Goal: Check status: Check status

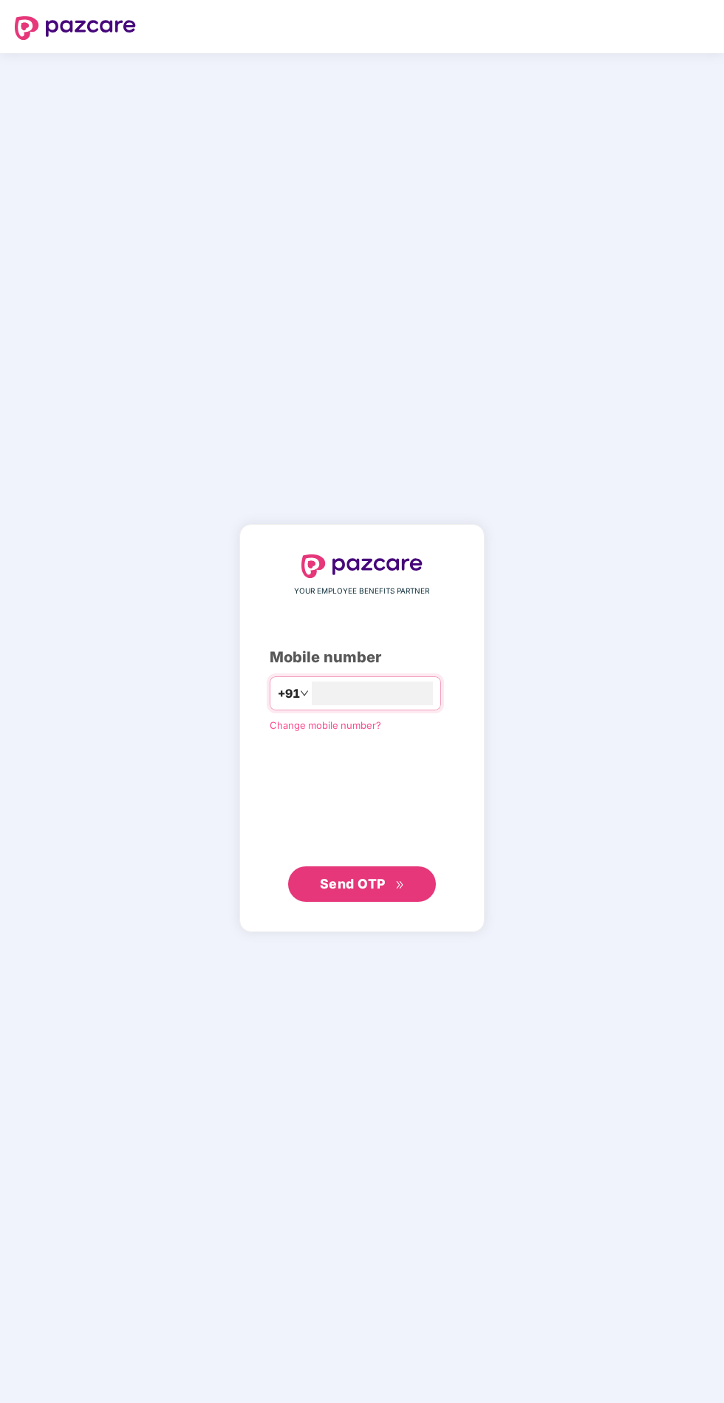
click at [428, 705] on input "number" at bounding box center [372, 693] width 121 height 24
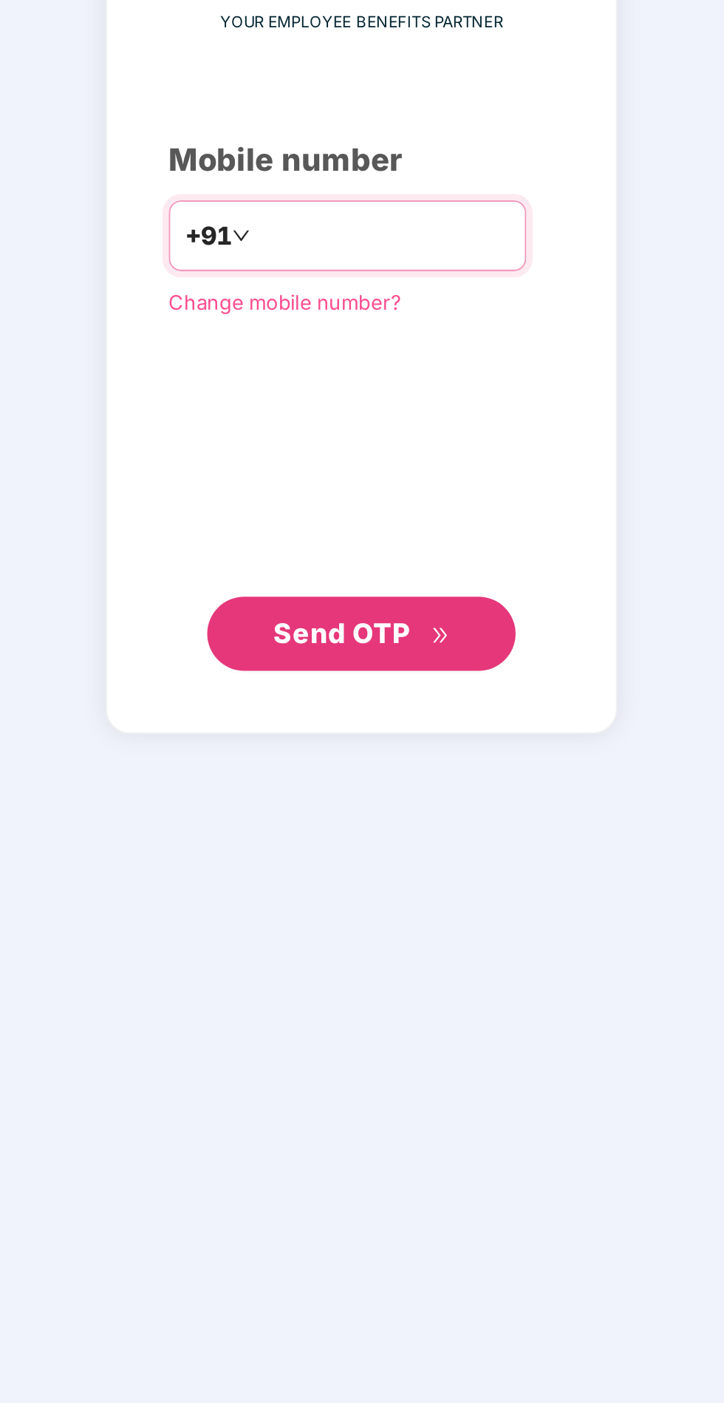
type input "**********"
click at [401, 932] on div "**********" at bounding box center [361, 728] width 245 height 408
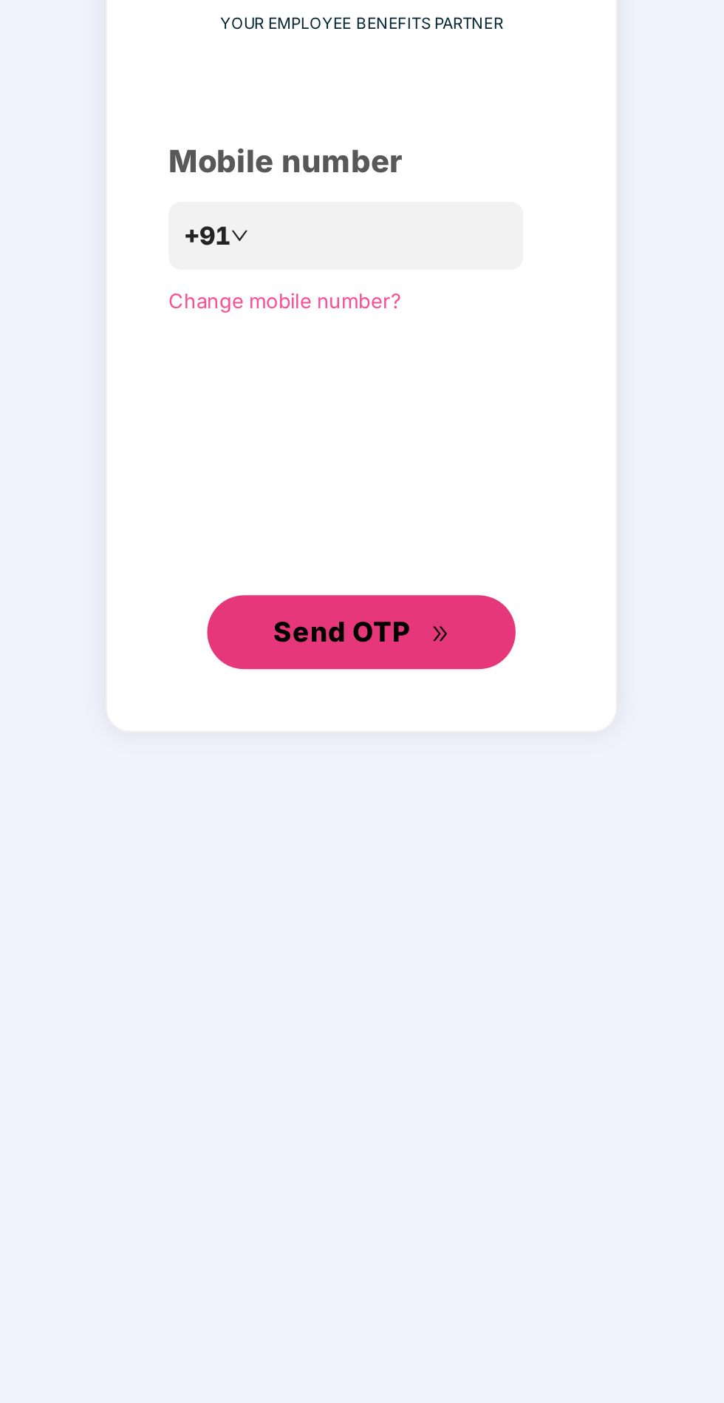
click at [394, 894] on span "Send OTP" at bounding box center [362, 883] width 85 height 21
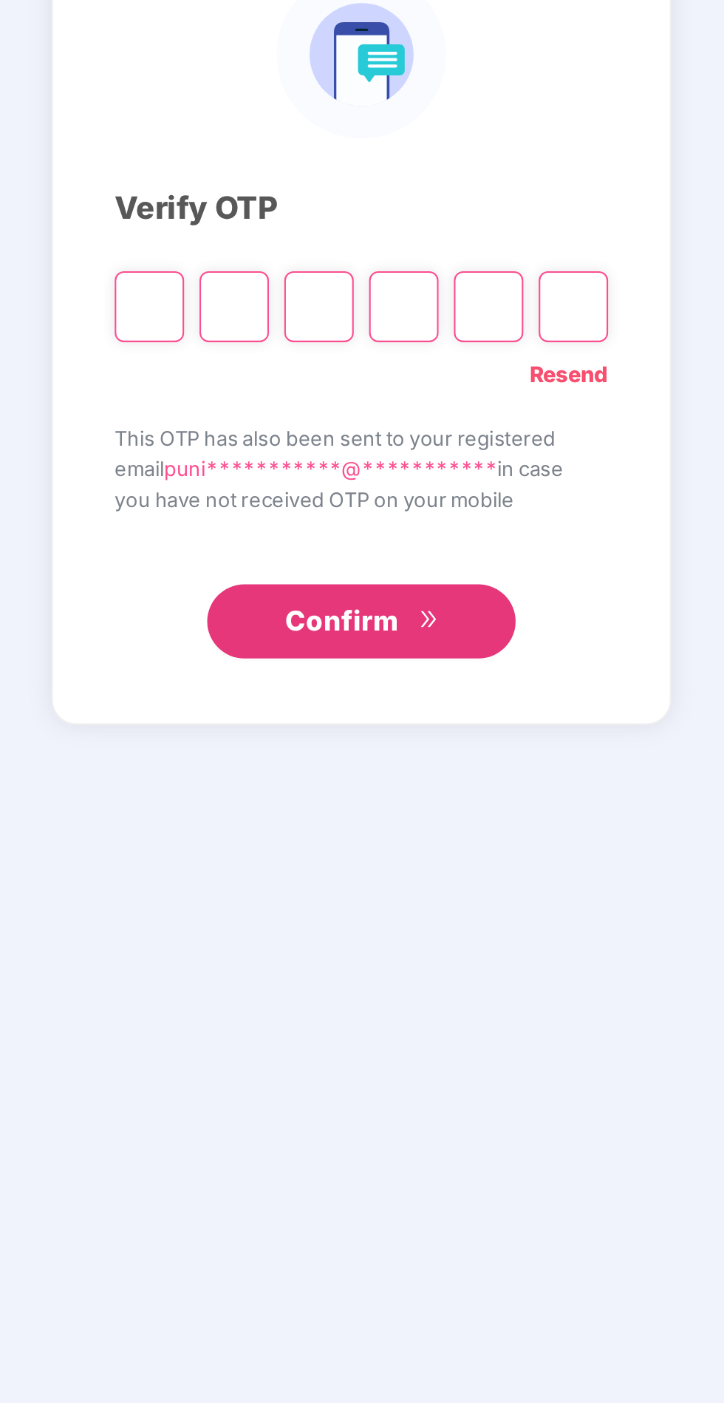
scroll to position [4, 0]
type input "*"
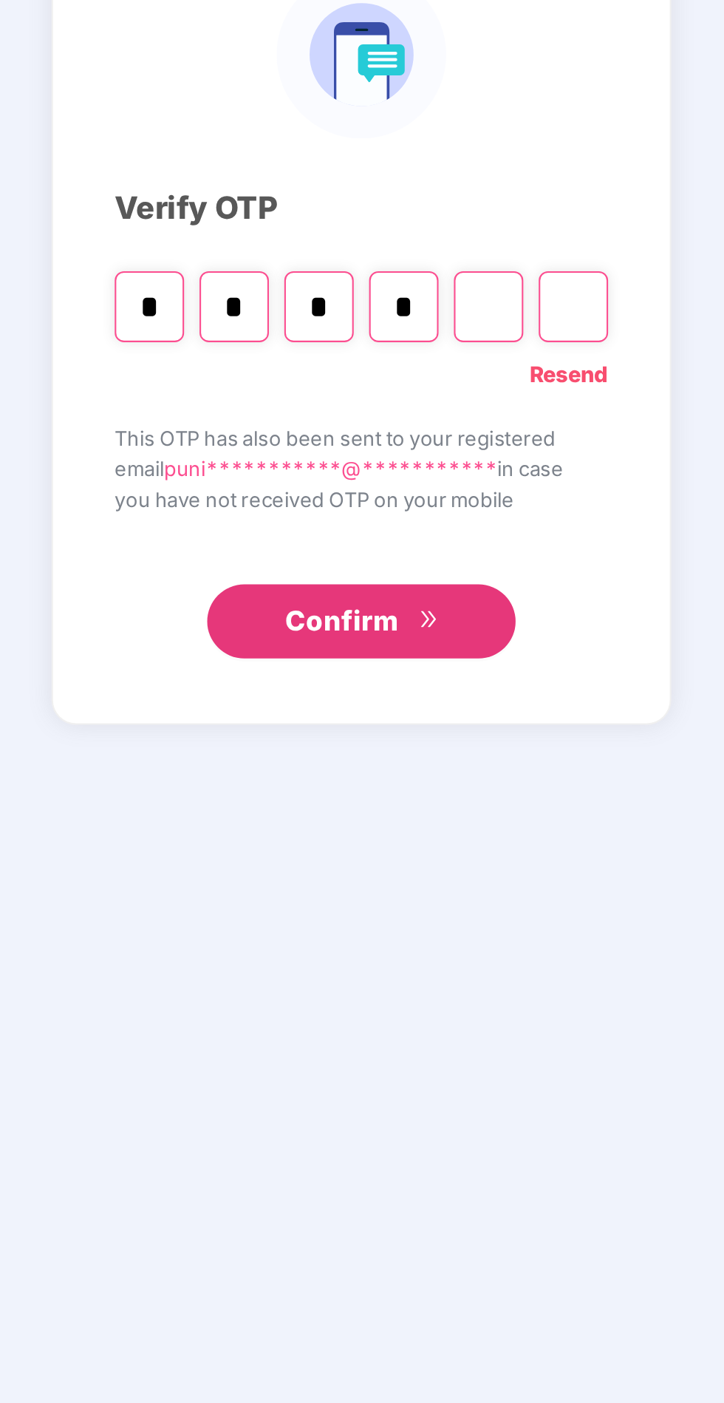
type input "*"
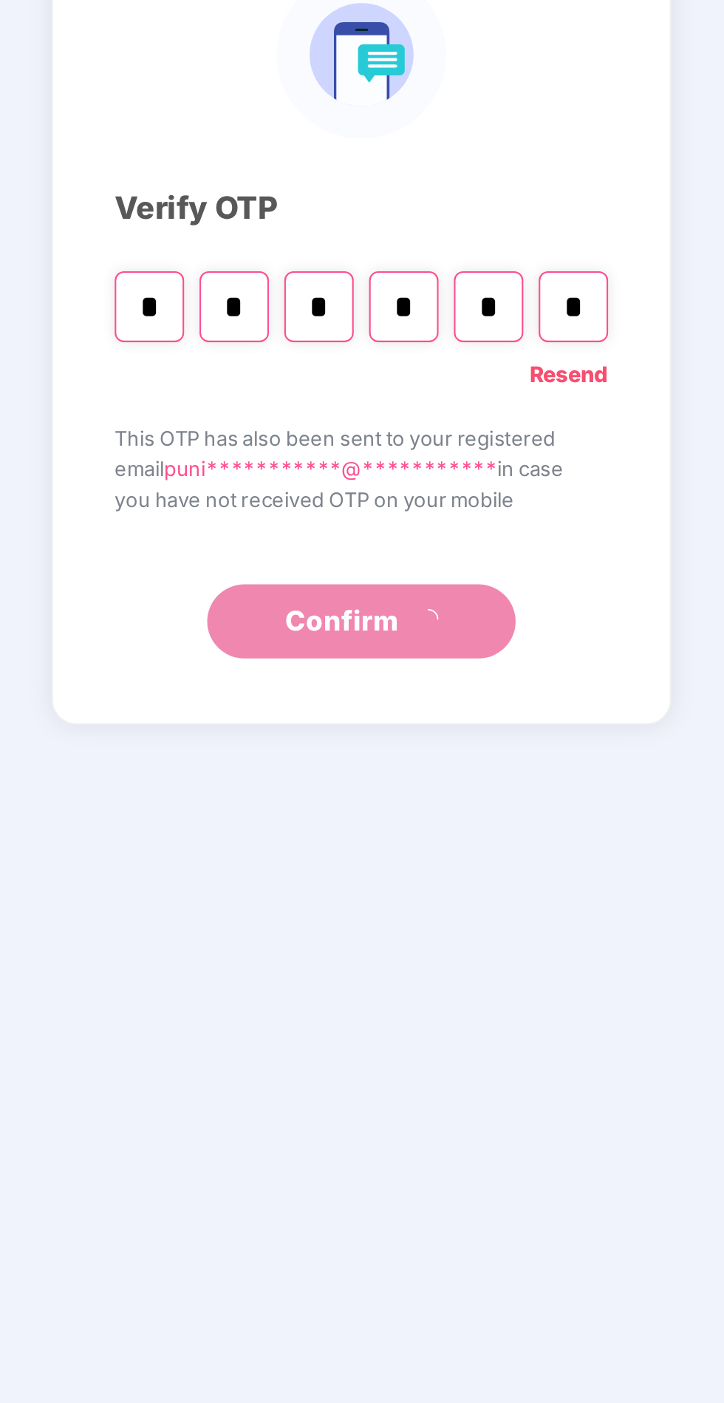
type input "*"
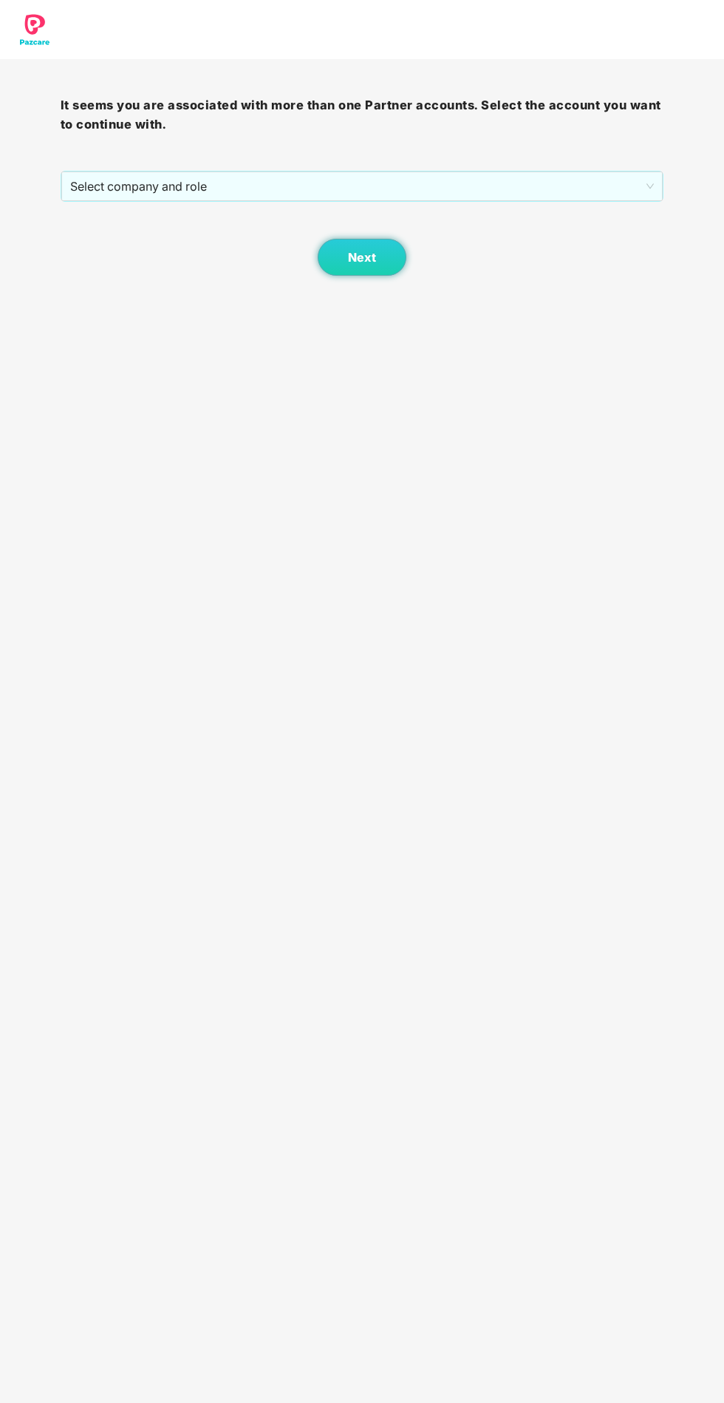
scroll to position [25, 0]
click at [516, 172] on span "Select company and role" at bounding box center [362, 186] width 585 height 28
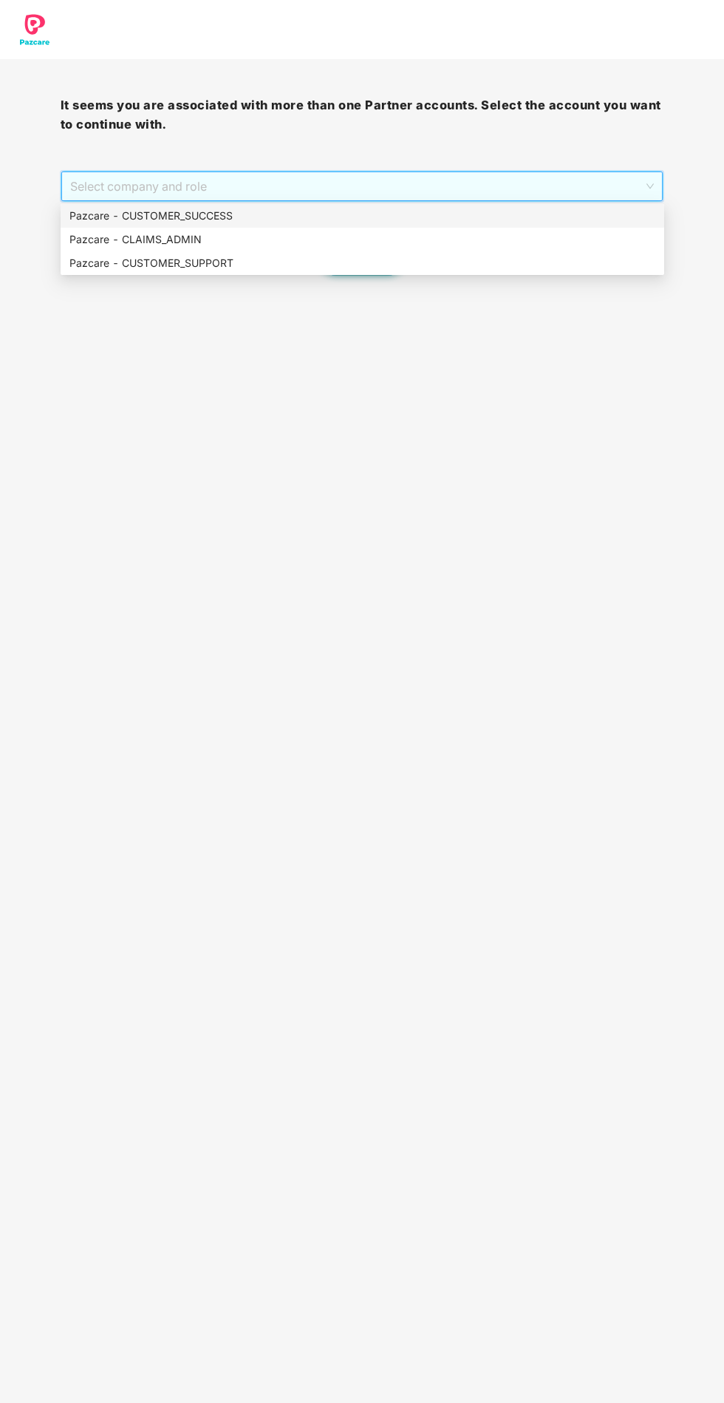
click at [377, 208] on div "Pazcare - CUSTOMER_SUCCESS" at bounding box center [362, 216] width 586 height 16
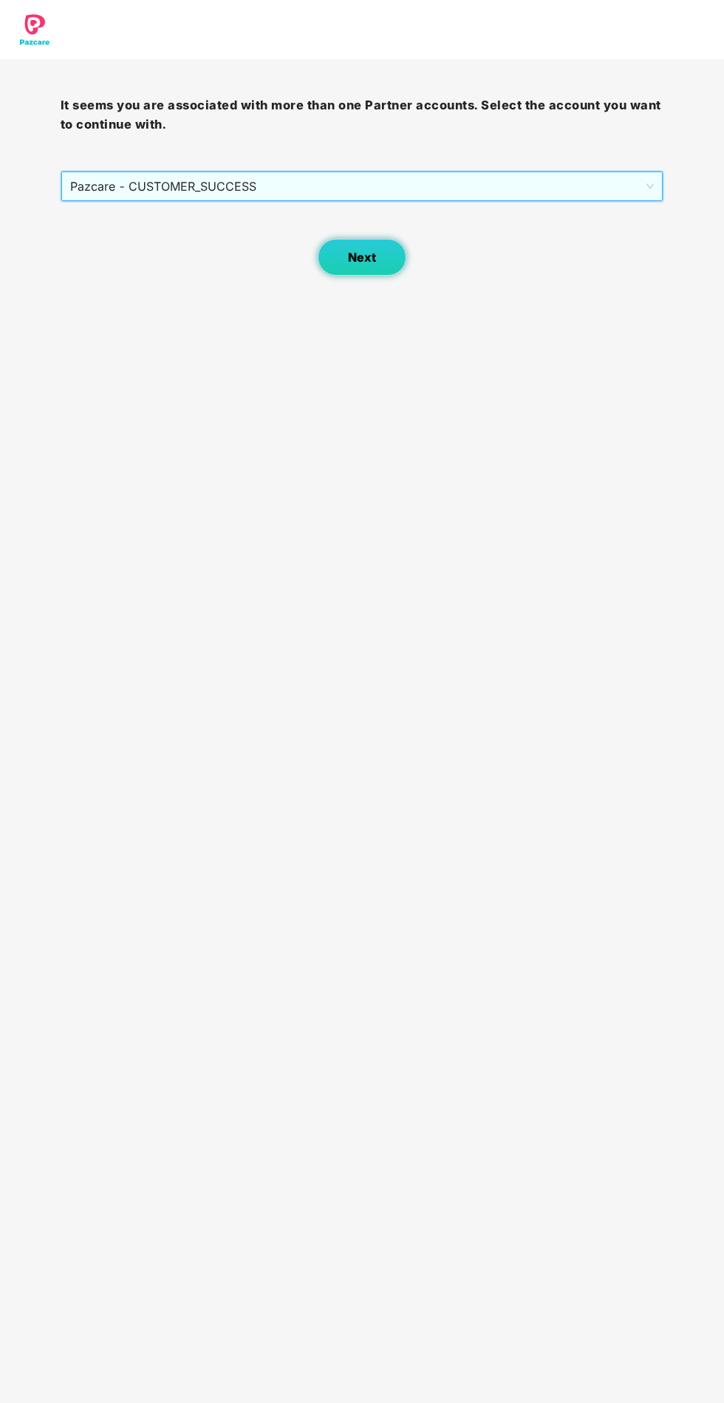
click at [400, 239] on button "Next" at bounding box center [362, 257] width 89 height 37
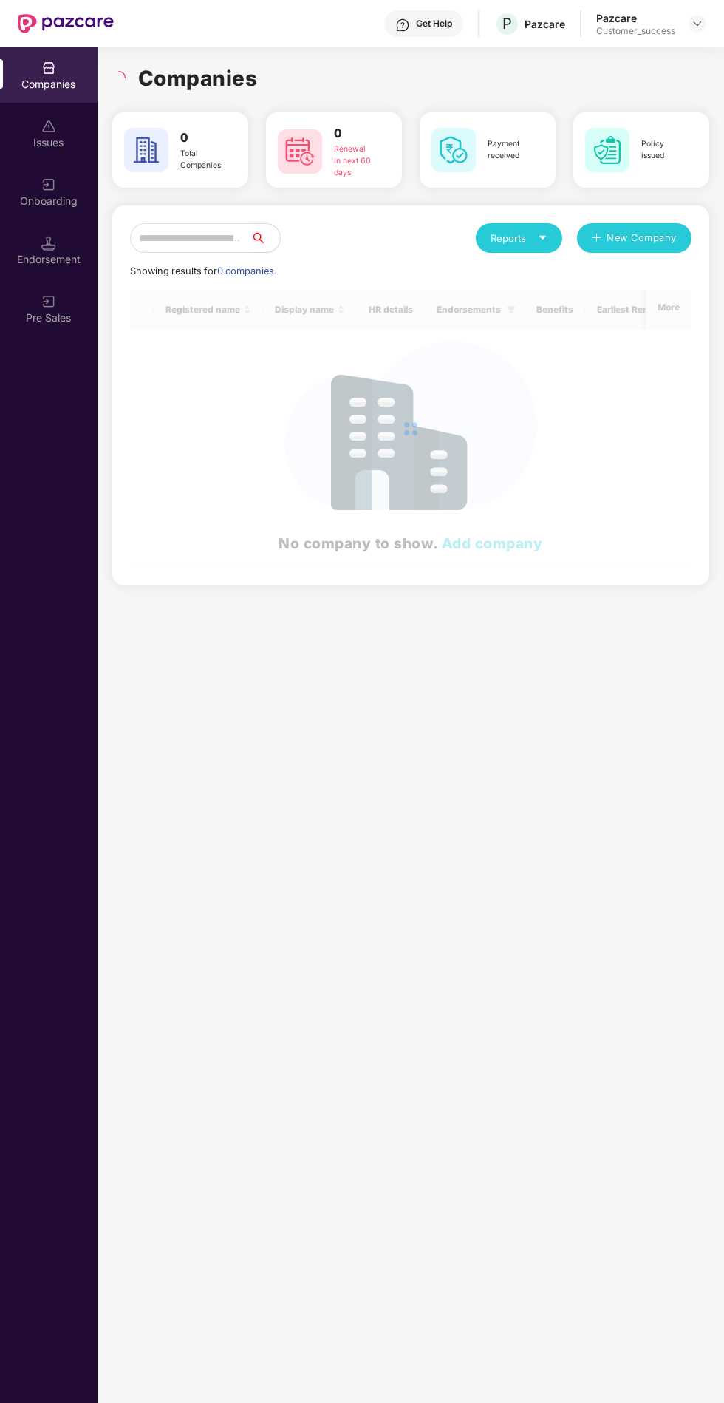
click at [251, 223] on input "text" at bounding box center [190, 238] width 120 height 30
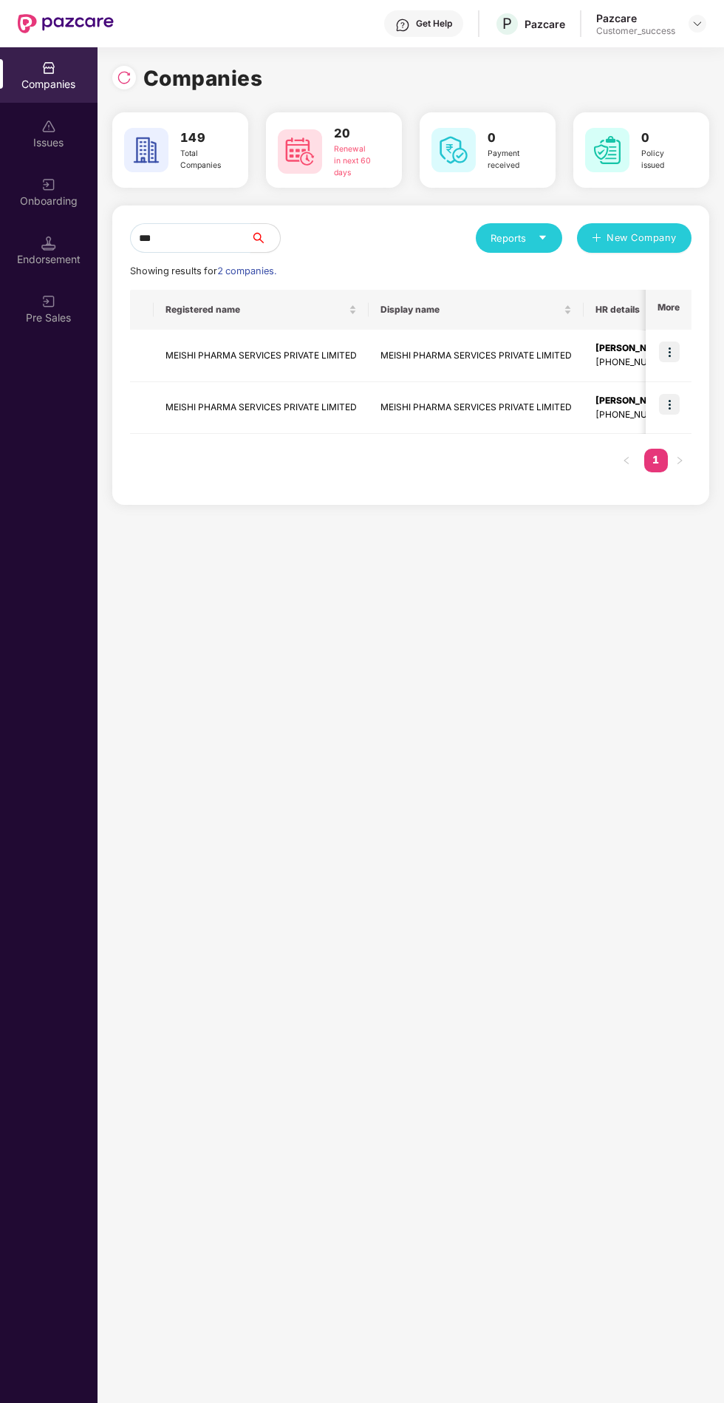
type input "****"
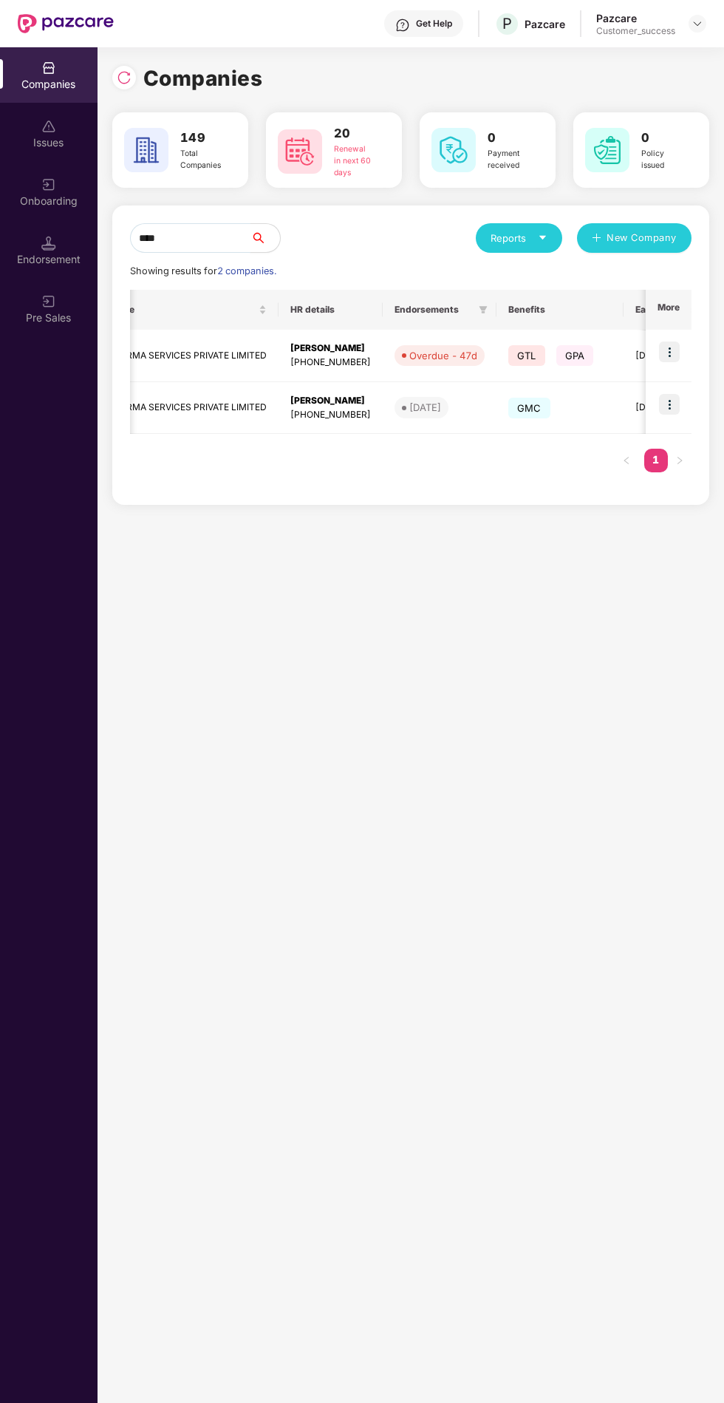
scroll to position [0, 306]
click at [347, 408] on div "[PHONE_NUMBER]" at bounding box center [330, 415] width 81 height 14
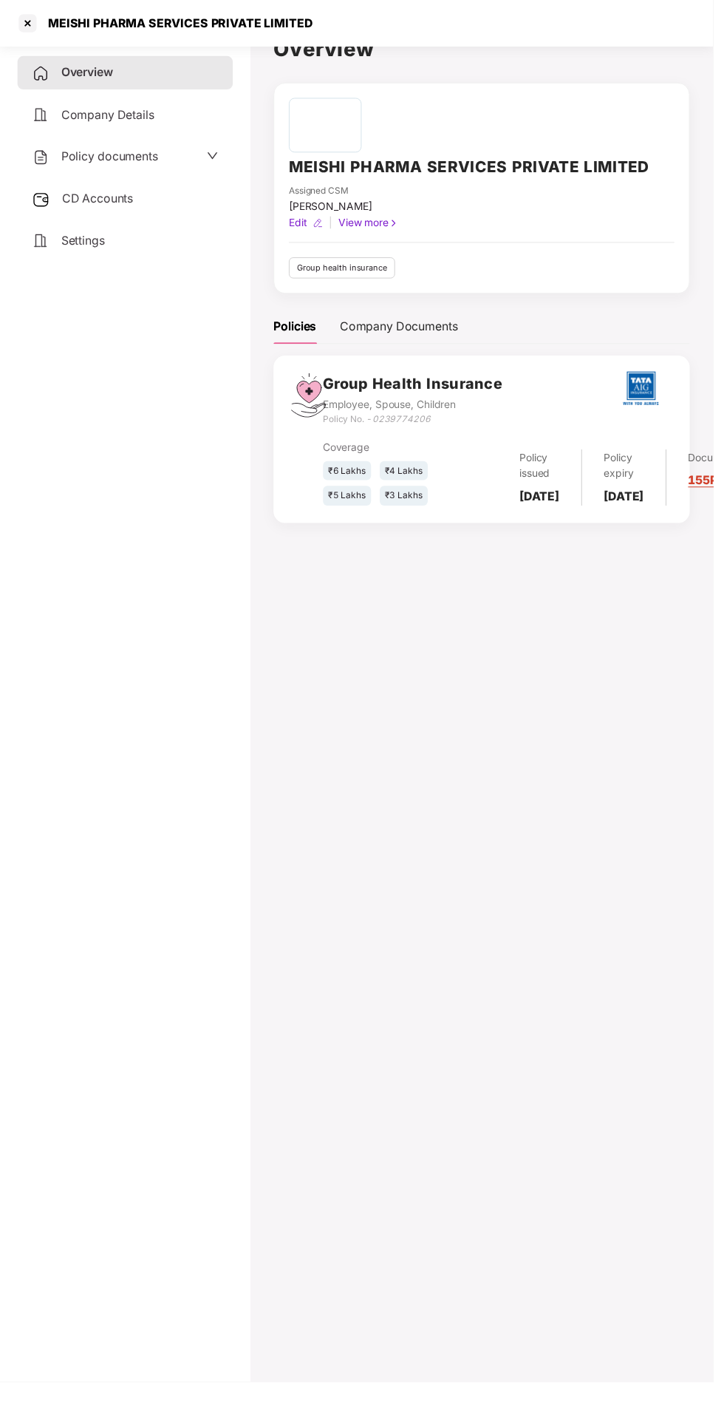
click at [133, 157] on span "Policy documents" at bounding box center [111, 158] width 98 height 15
click at [168, 271] on div "Employee, Spouse, Children" at bounding box center [127, 275] width 188 height 14
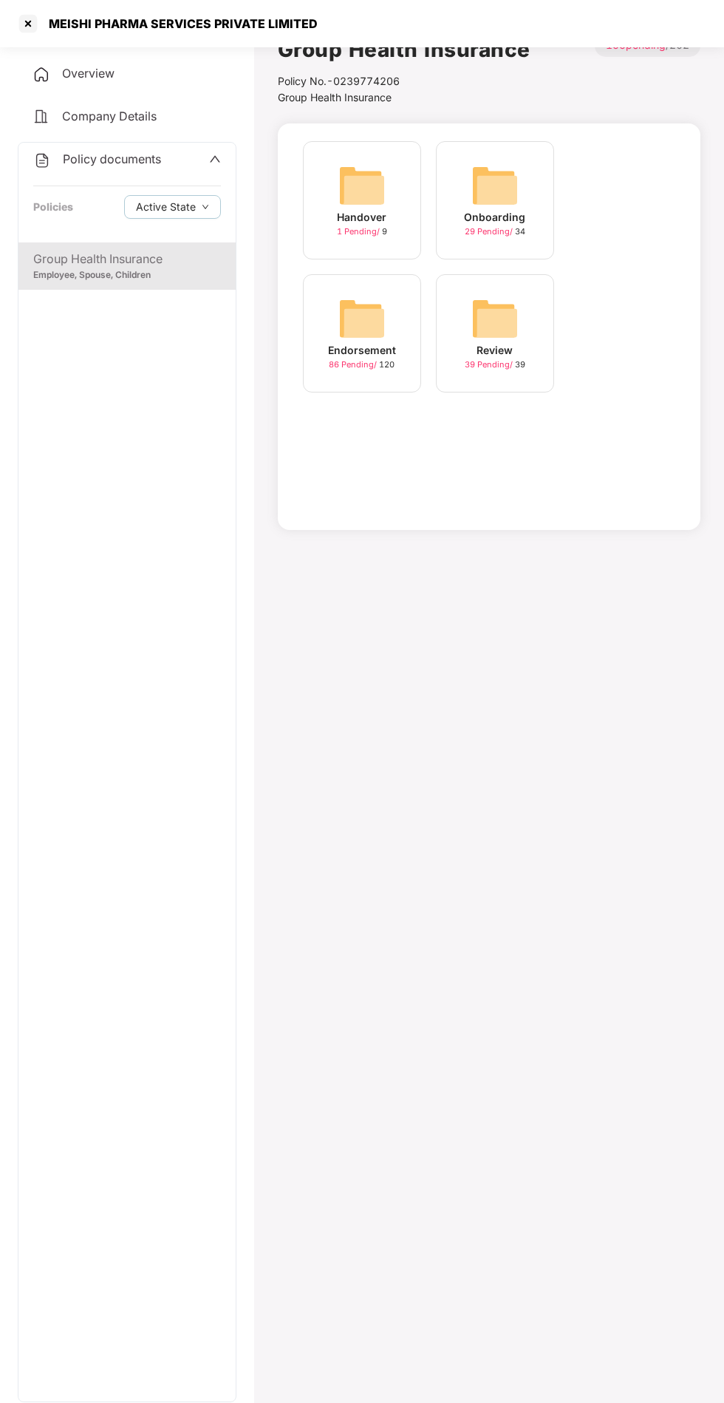
click at [387, 344] on div "Endorsement" at bounding box center [362, 350] width 68 height 16
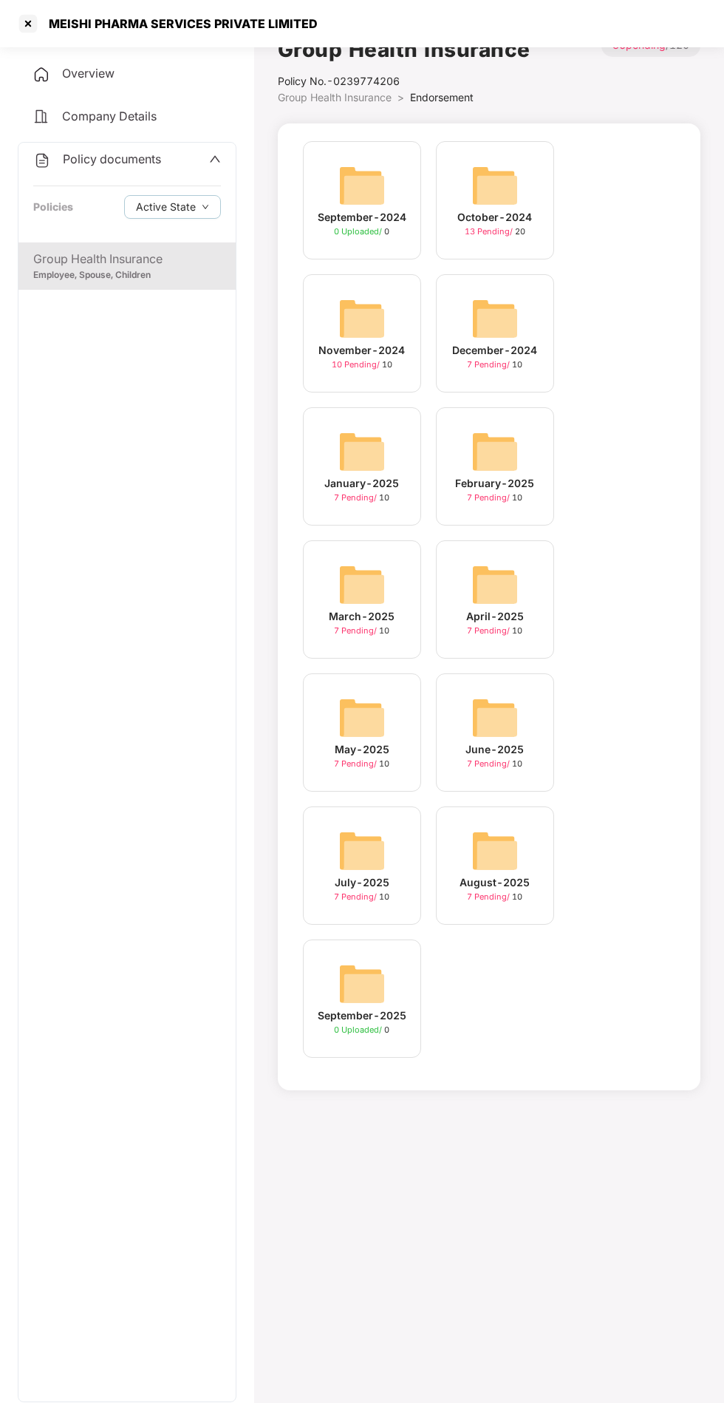
click at [509, 854] on img at bounding box center [495, 850] width 47 height 47
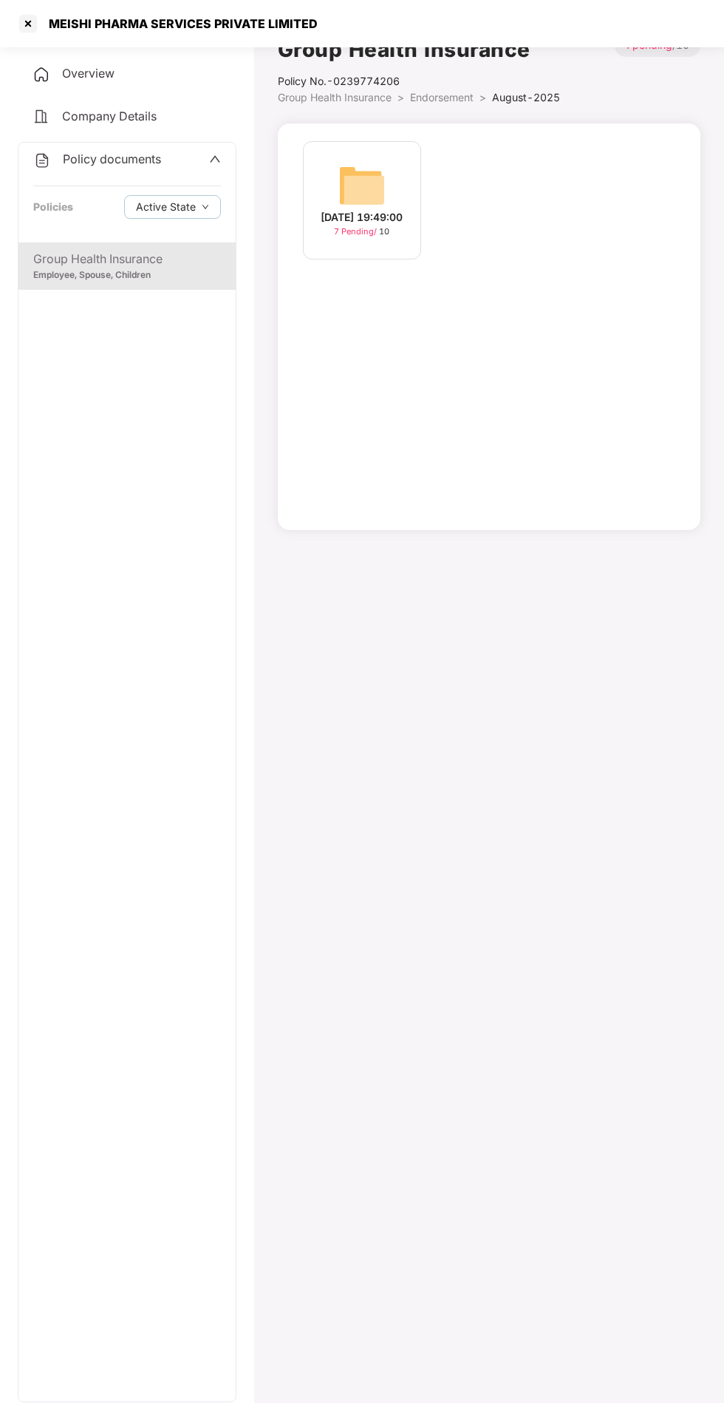
click at [383, 214] on div "[DATE] 19:49:00" at bounding box center [363, 217] width 82 height 16
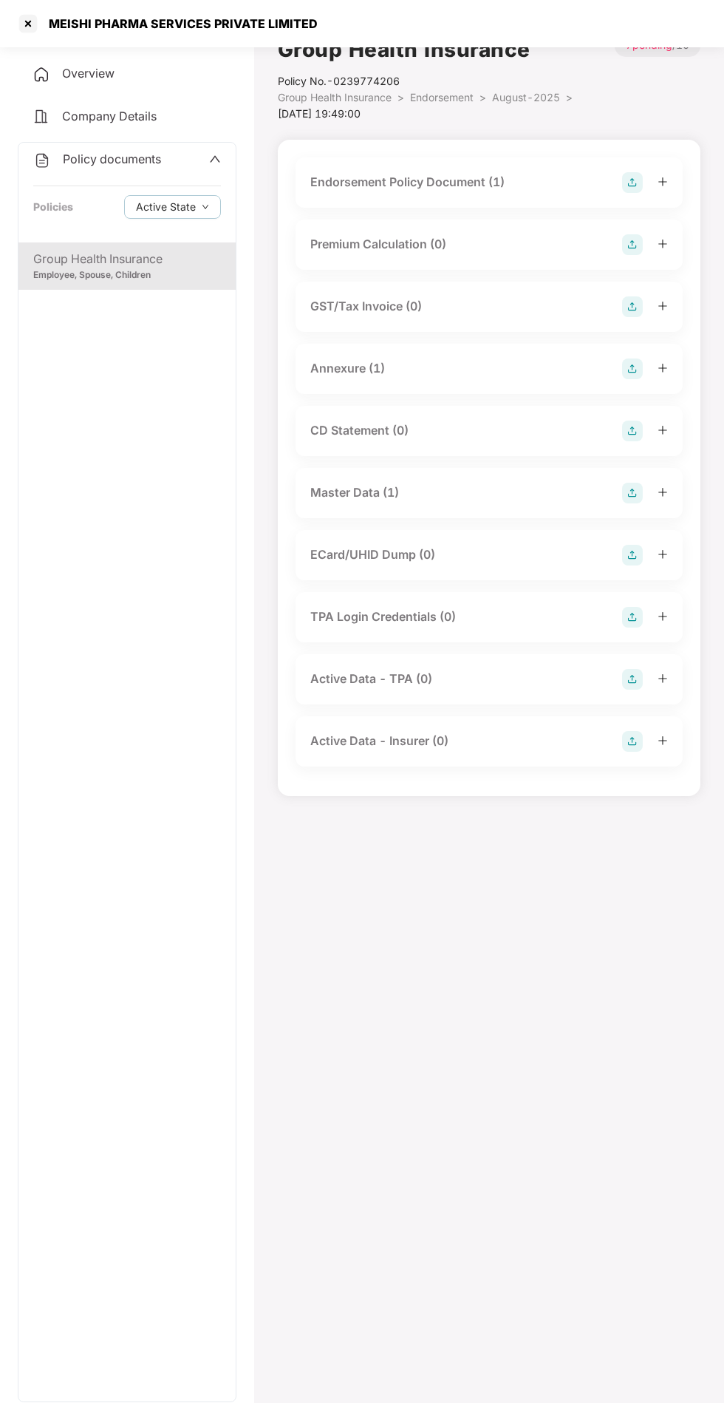
click at [463, 495] on div "Master Data (1)" at bounding box center [489, 493] width 358 height 21
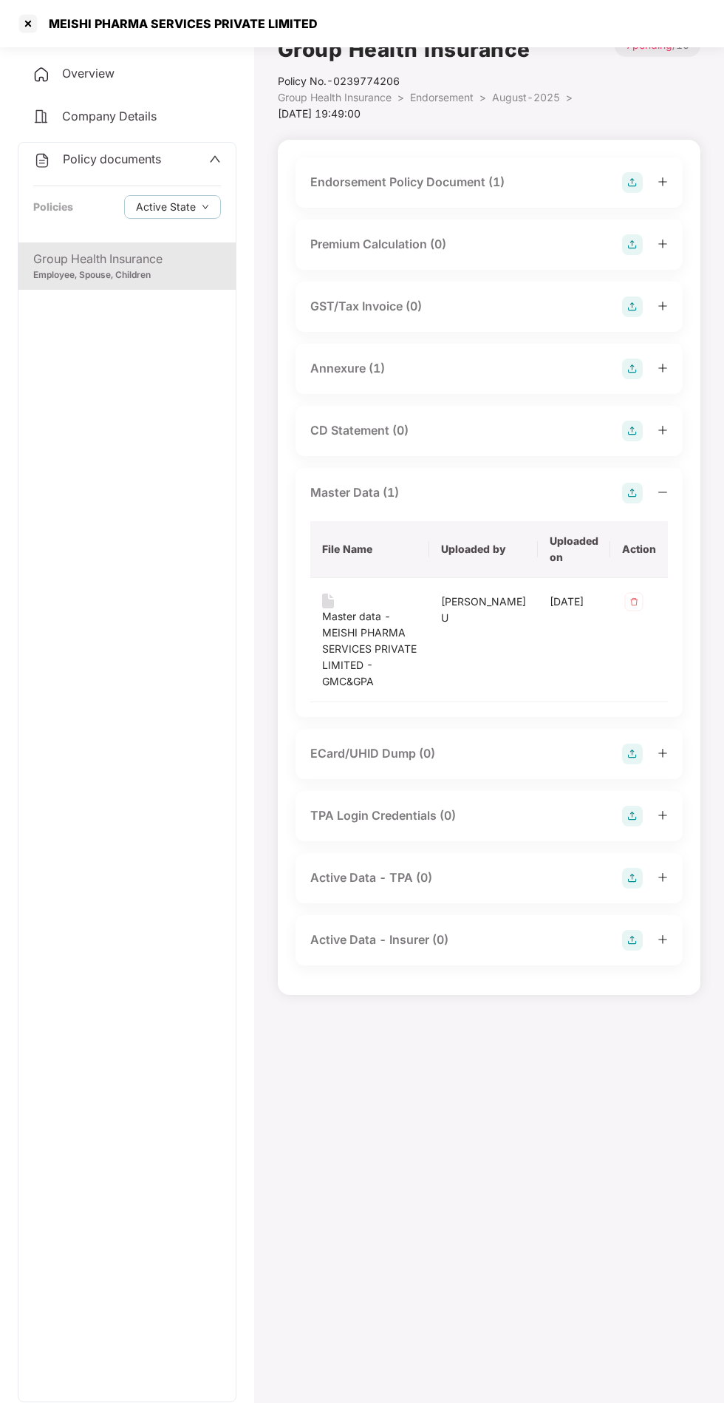
click at [378, 628] on div "Master data - MEISHI PHARMA SERVICES PRIVATE LIMITED - GMC&GPA" at bounding box center [369, 648] width 95 height 81
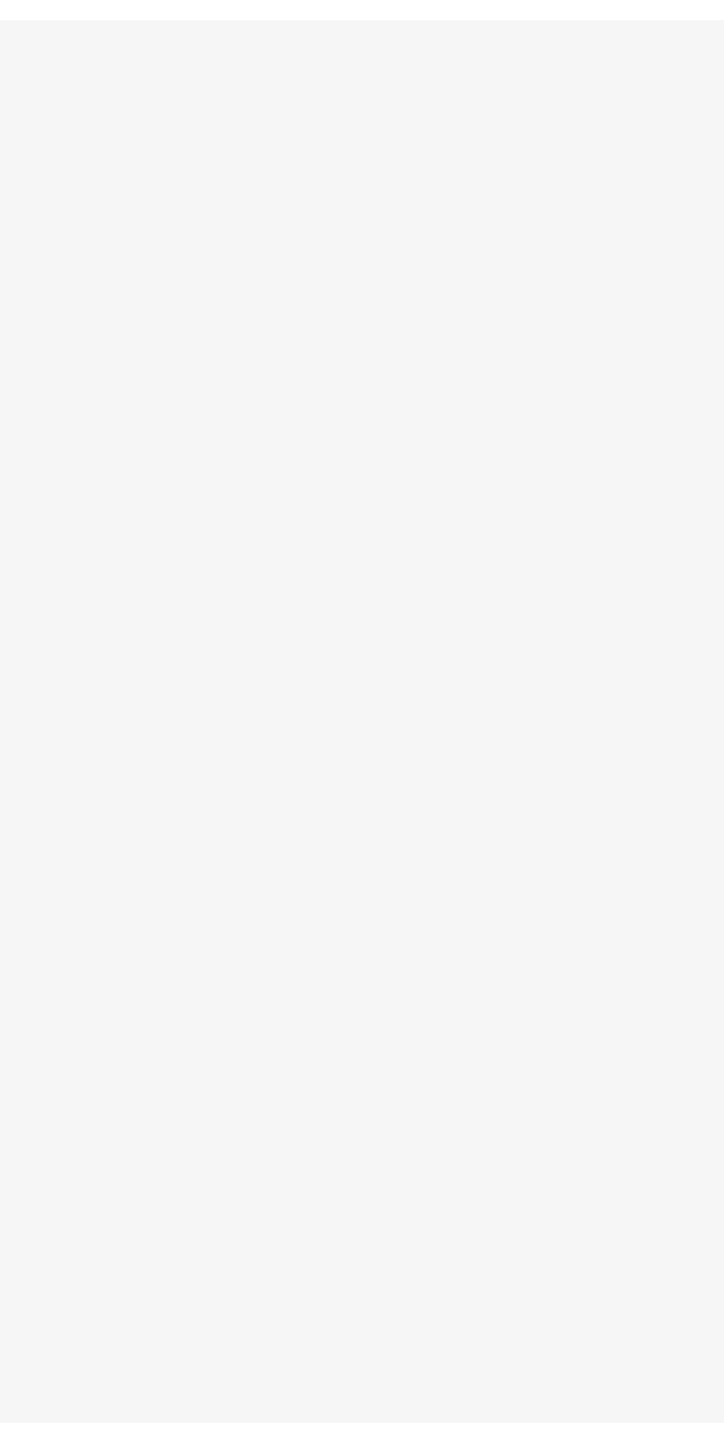
scroll to position [25, 0]
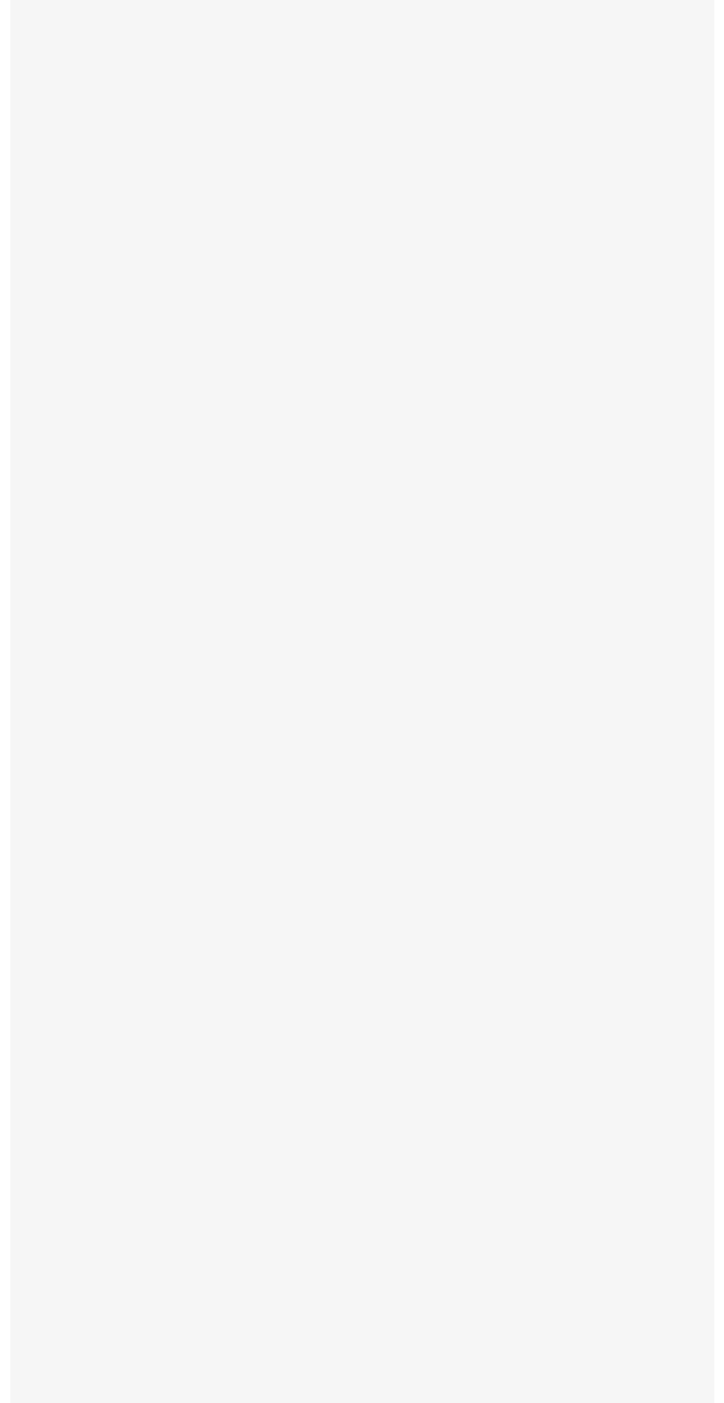
scroll to position [25, 0]
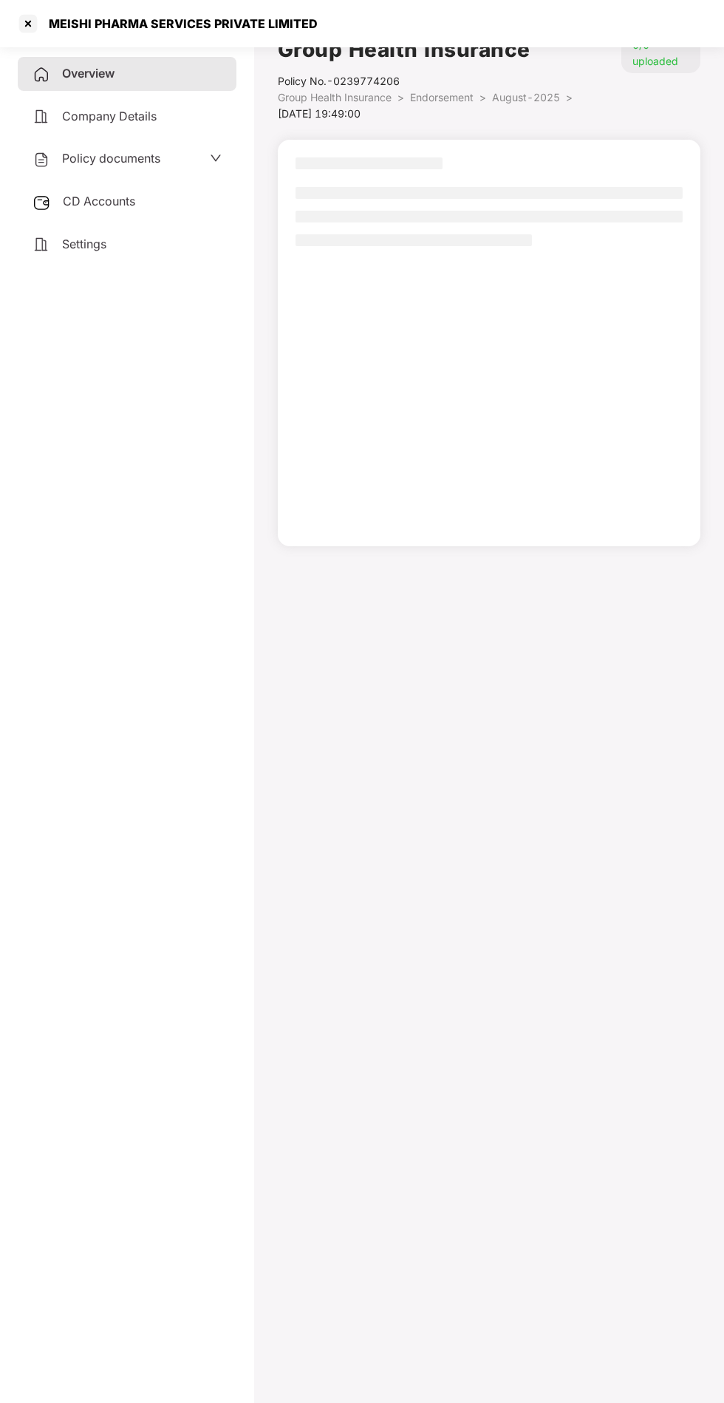
click at [38, 27] on div at bounding box center [28, 24] width 24 height 24
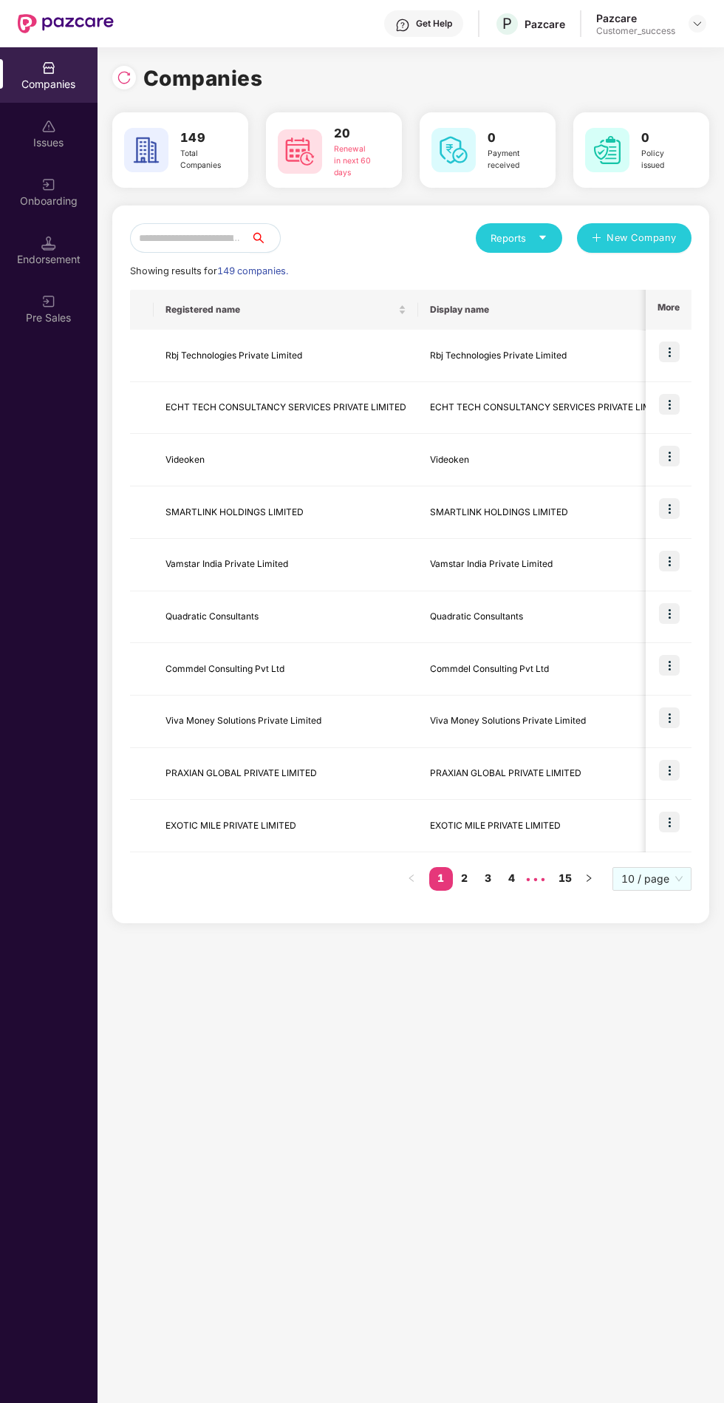
click at [280, 232] on span "search" at bounding box center [265, 238] width 30 height 12
click at [236, 223] on input "text" at bounding box center [190, 238] width 120 height 30
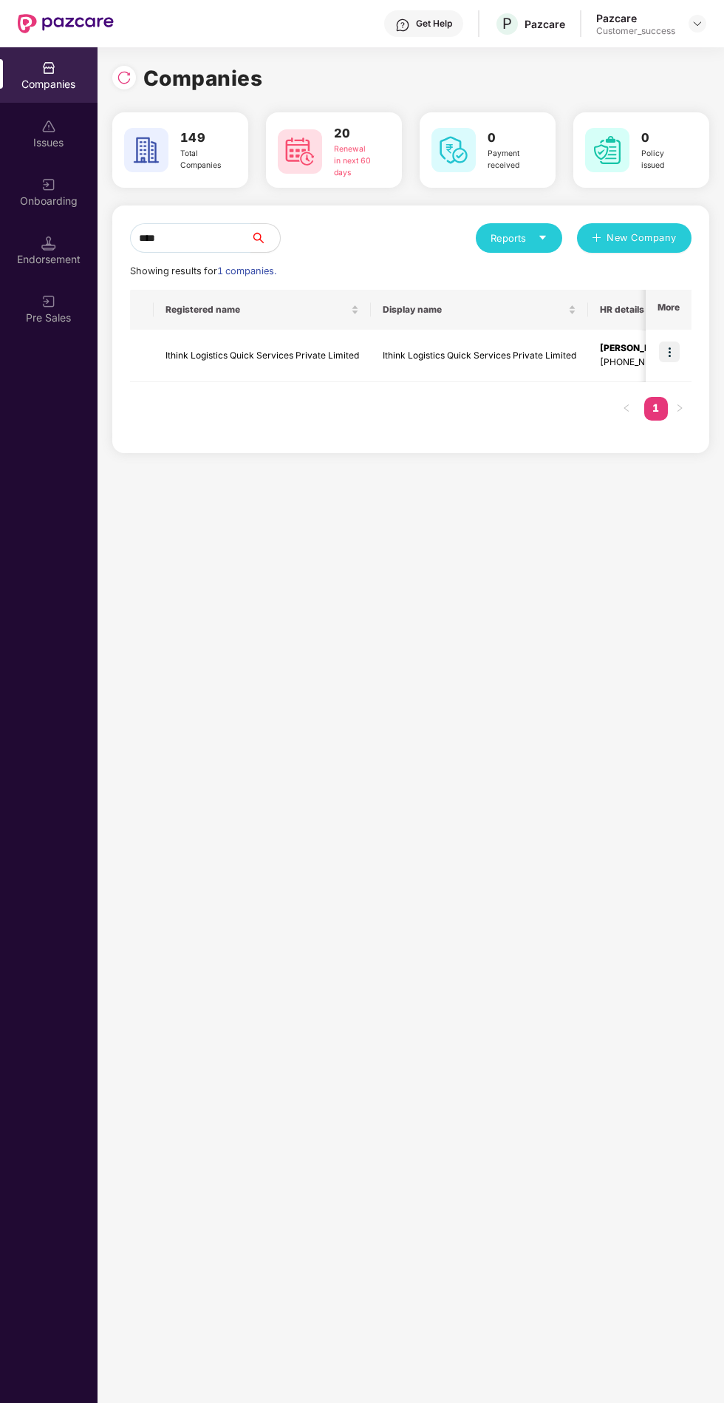
type input "****"
click at [673, 341] on img at bounding box center [669, 351] width 21 height 21
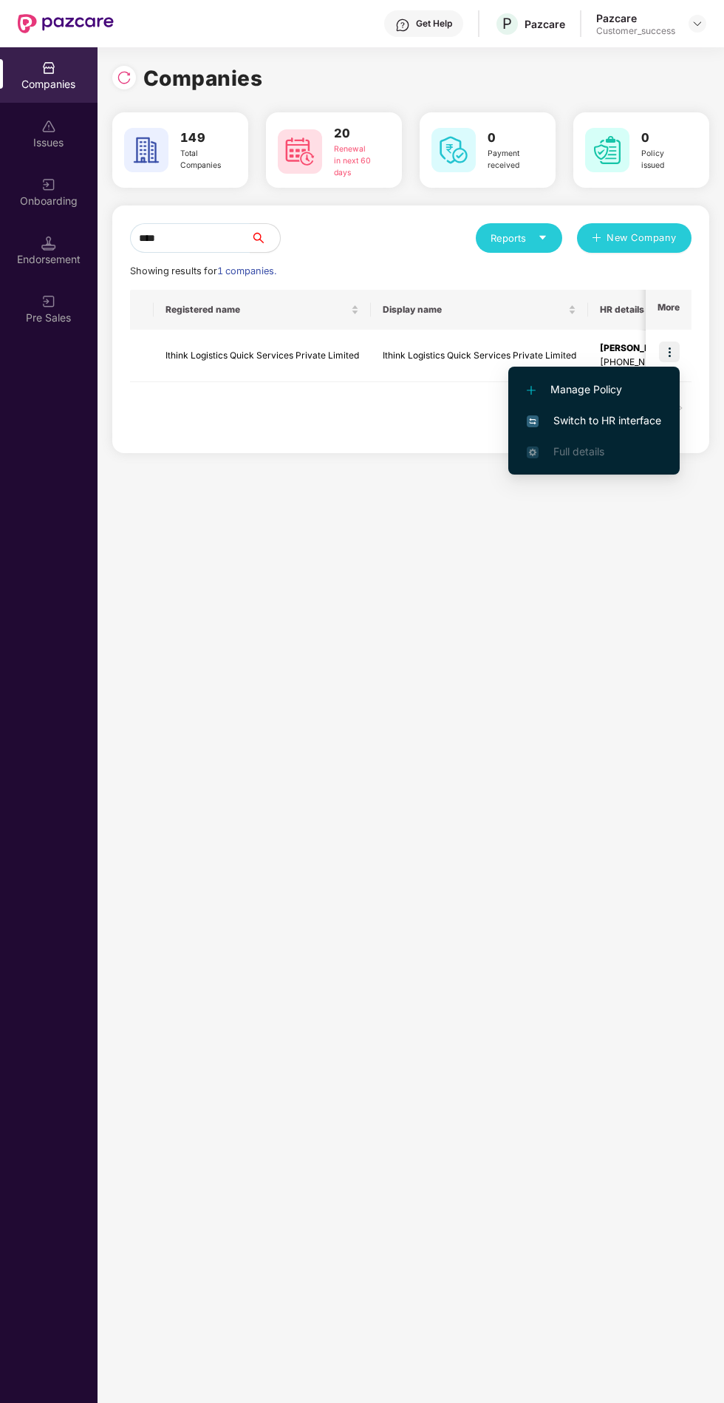
click at [639, 412] on span "Switch to HR interface" at bounding box center [594, 420] width 135 height 16
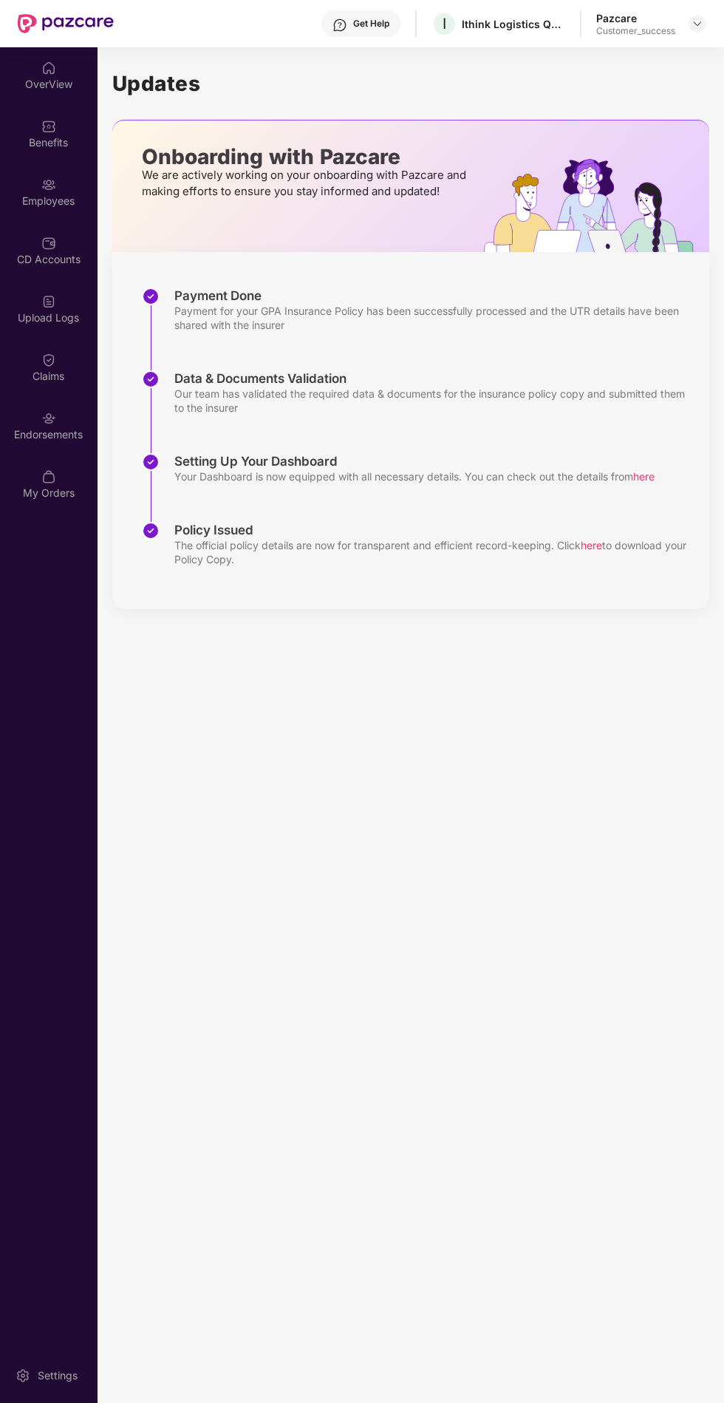
click at [55, 369] on div "Claims" at bounding box center [49, 376] width 98 height 15
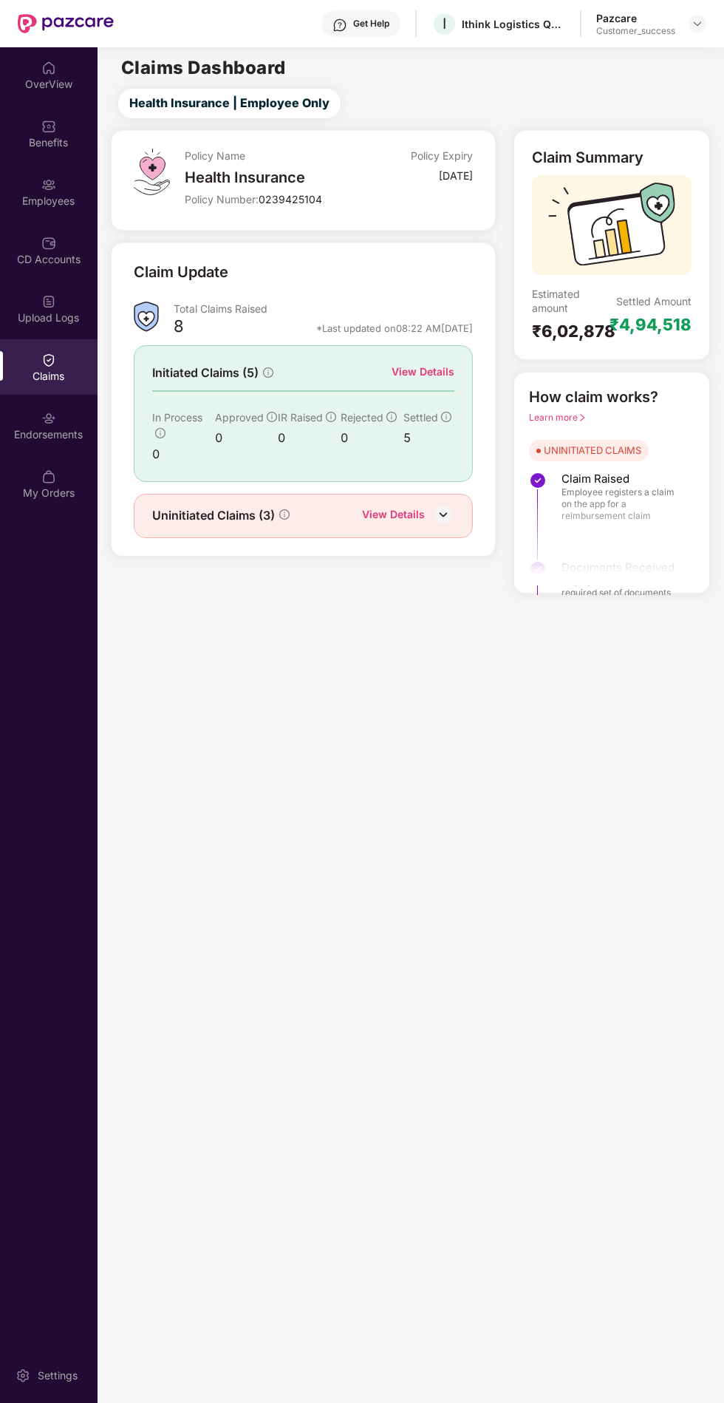
click at [398, 506] on div "View Details" at bounding box center [393, 515] width 63 height 19
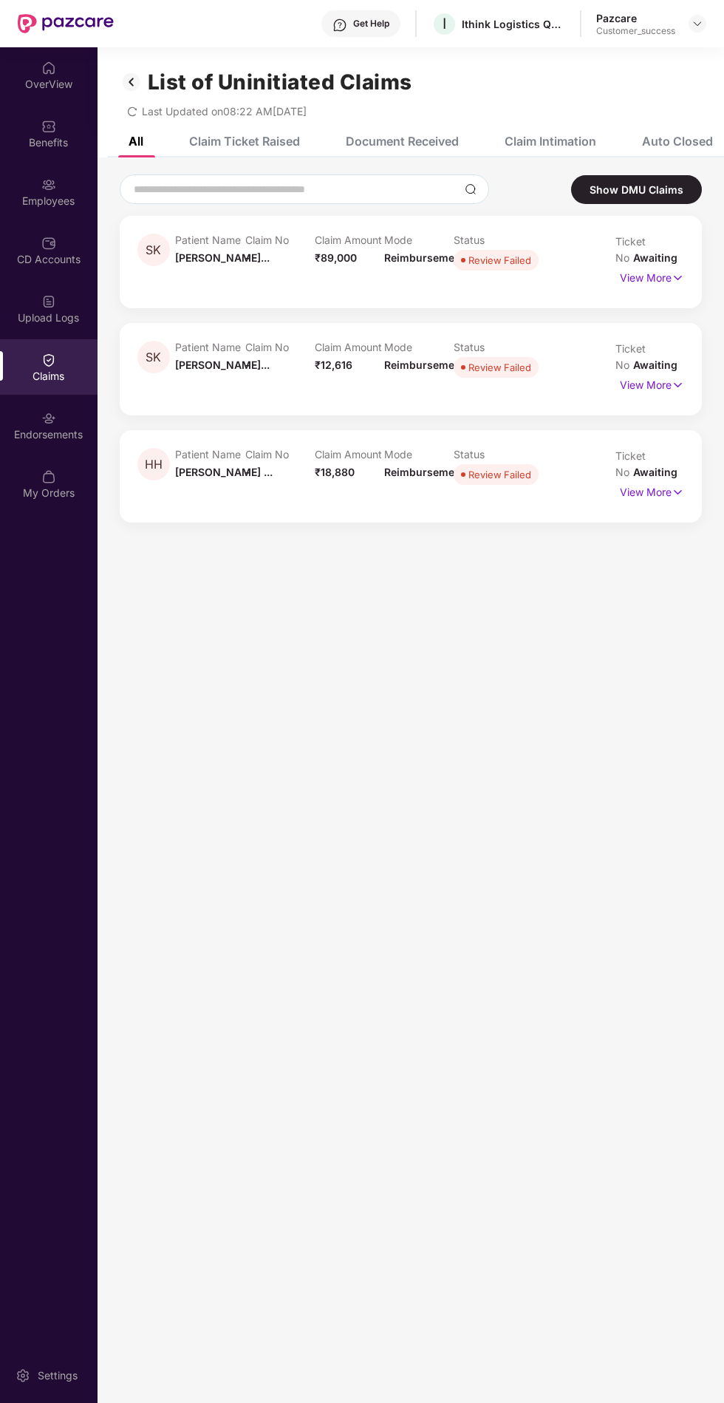
click at [260, 134] on div "Claim Ticket Raised" at bounding box center [244, 141] width 111 height 15
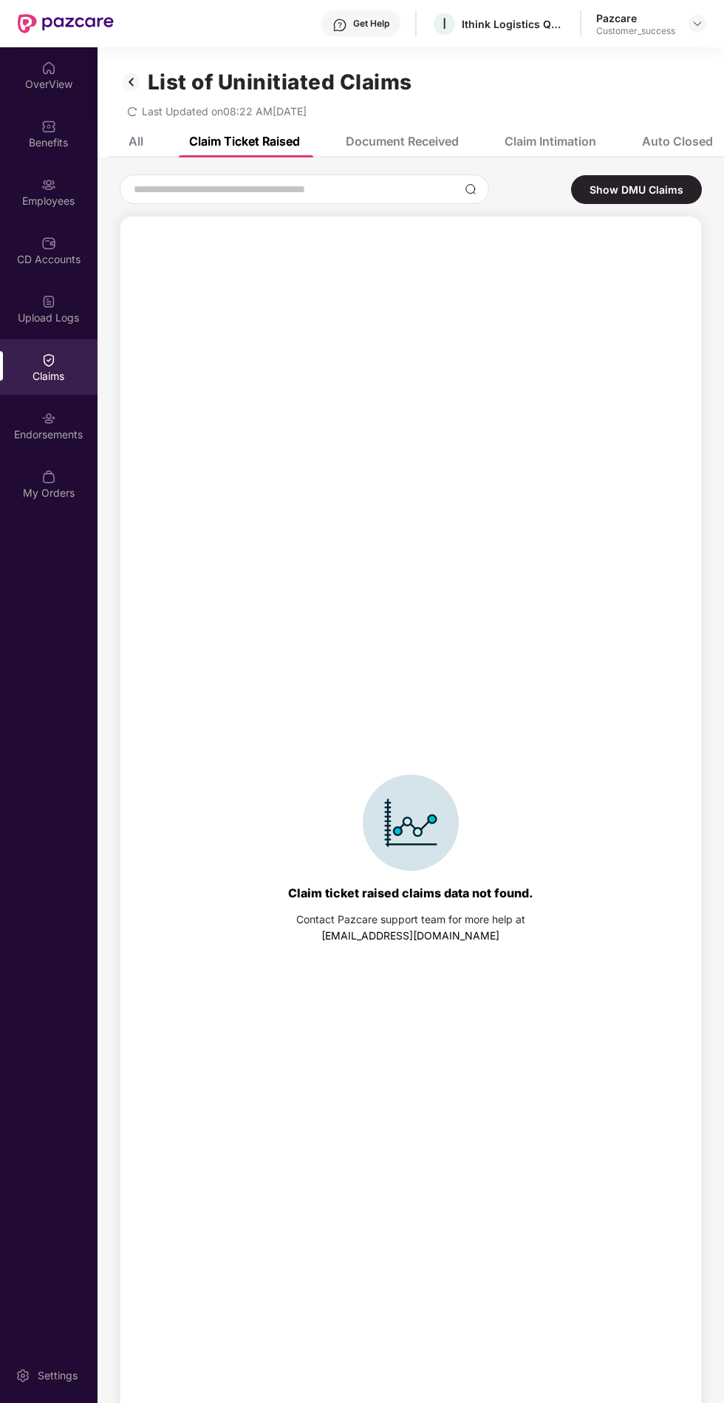
click at [439, 134] on div "Document Received" at bounding box center [402, 141] width 113 height 15
click at [562, 134] on div "Claim Intimation" at bounding box center [551, 141] width 92 height 15
click at [143, 69] on img at bounding box center [132, 81] width 24 height 25
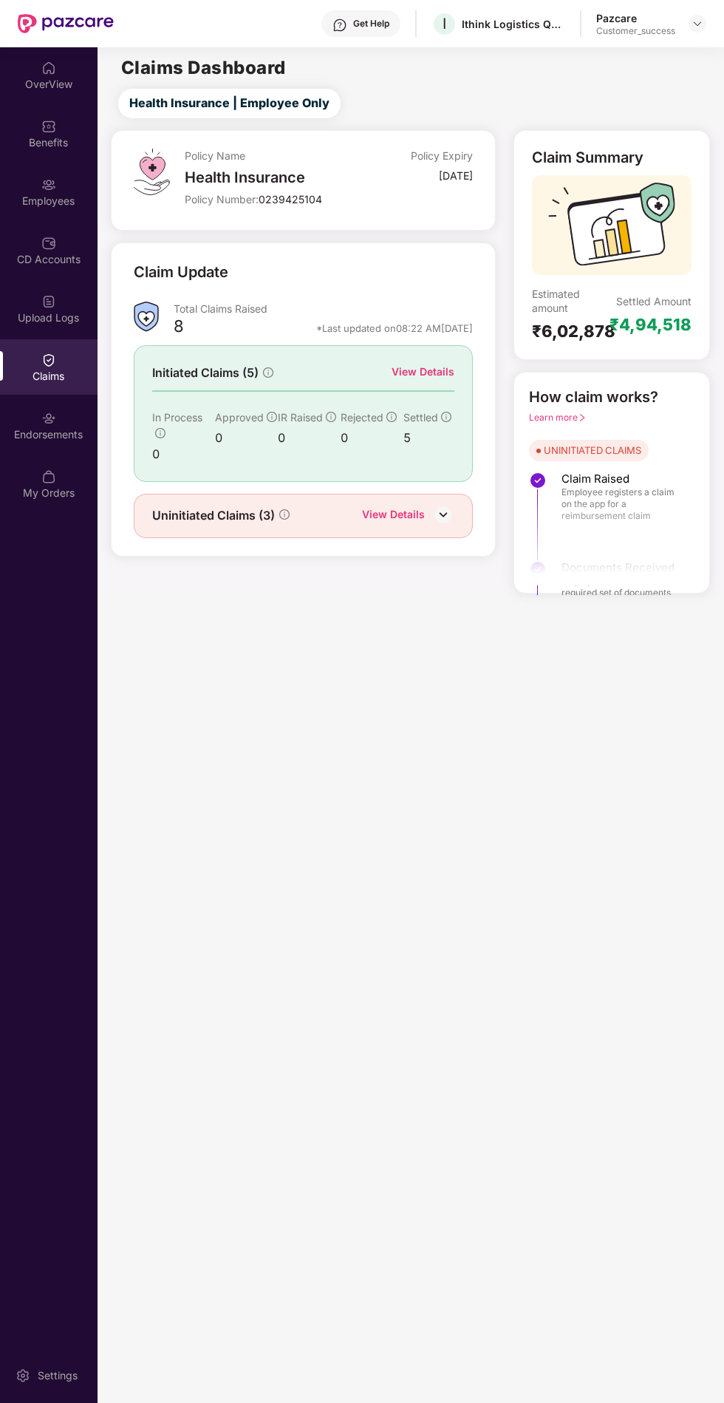
click at [428, 364] on div "View Details" at bounding box center [423, 372] width 63 height 16
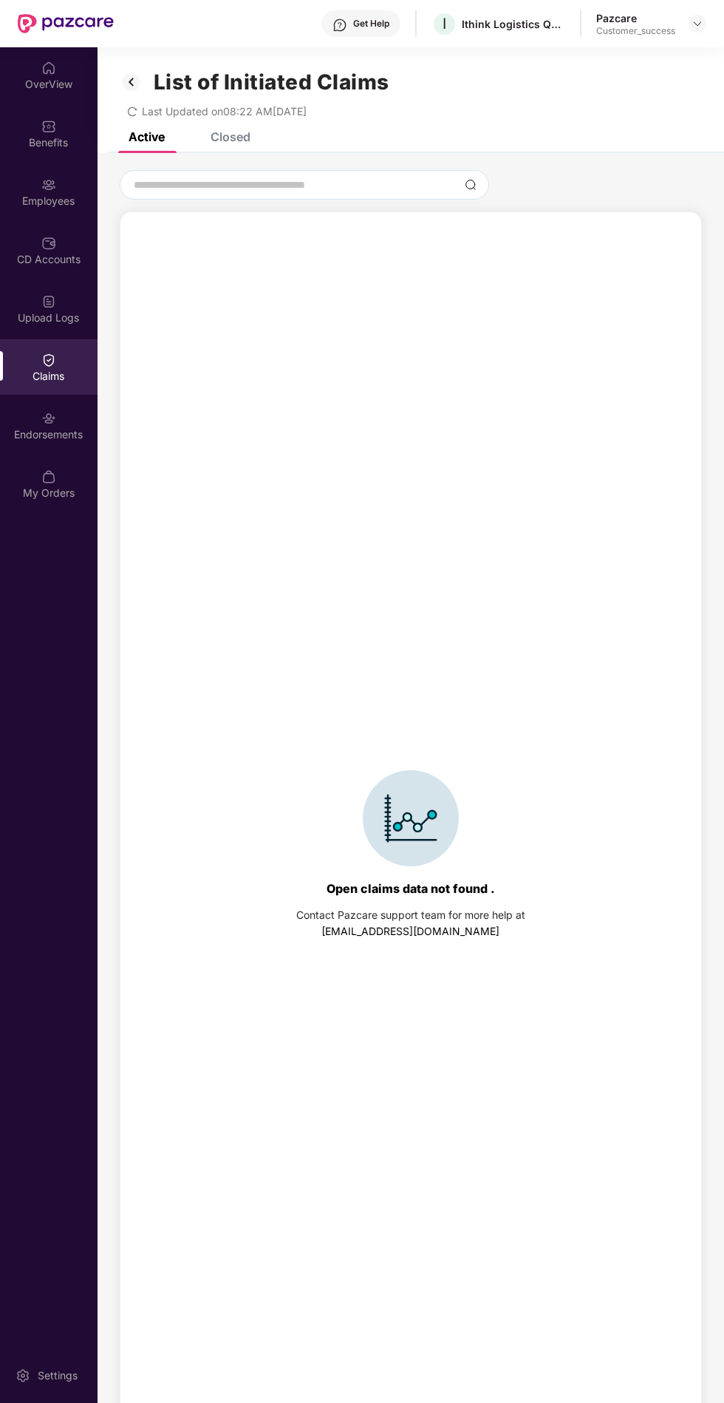
click at [245, 129] on div "Closed" at bounding box center [231, 136] width 40 height 15
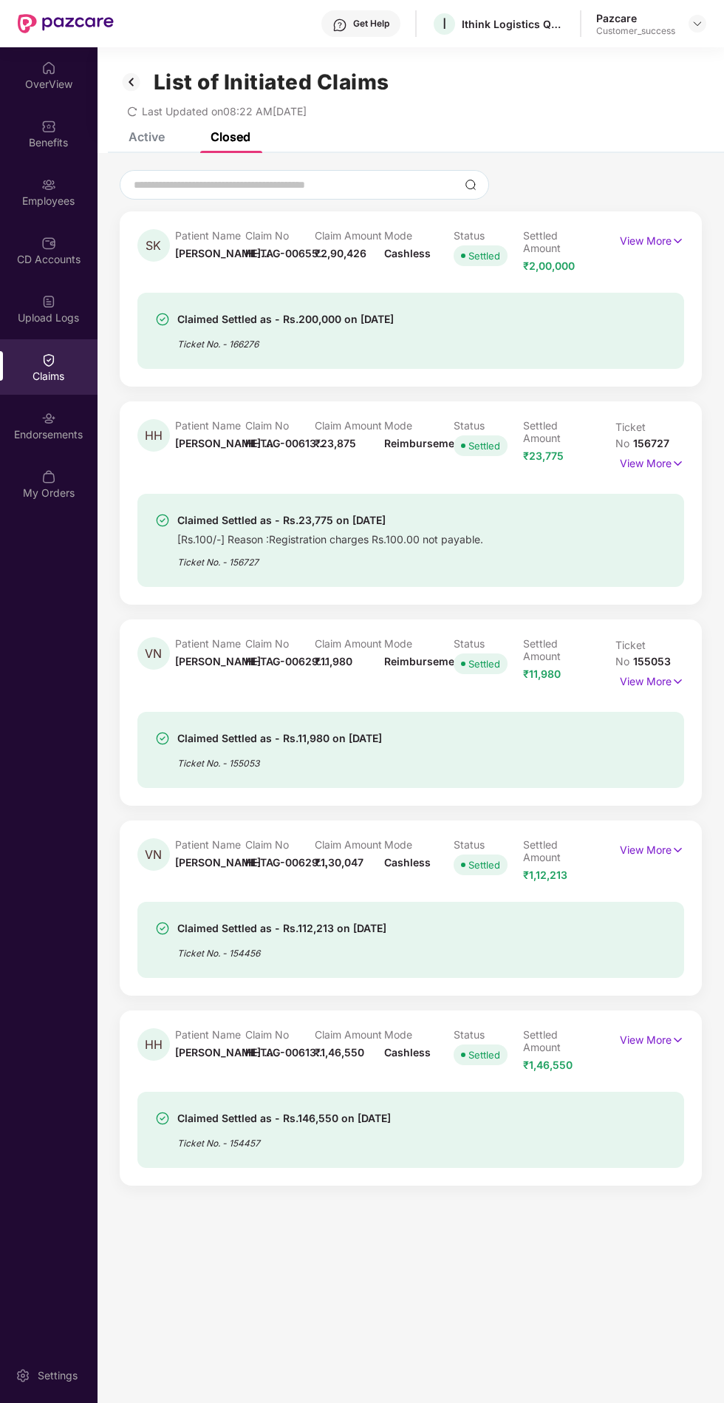
click at [93, 84] on div "OverView" at bounding box center [49, 84] width 98 height 15
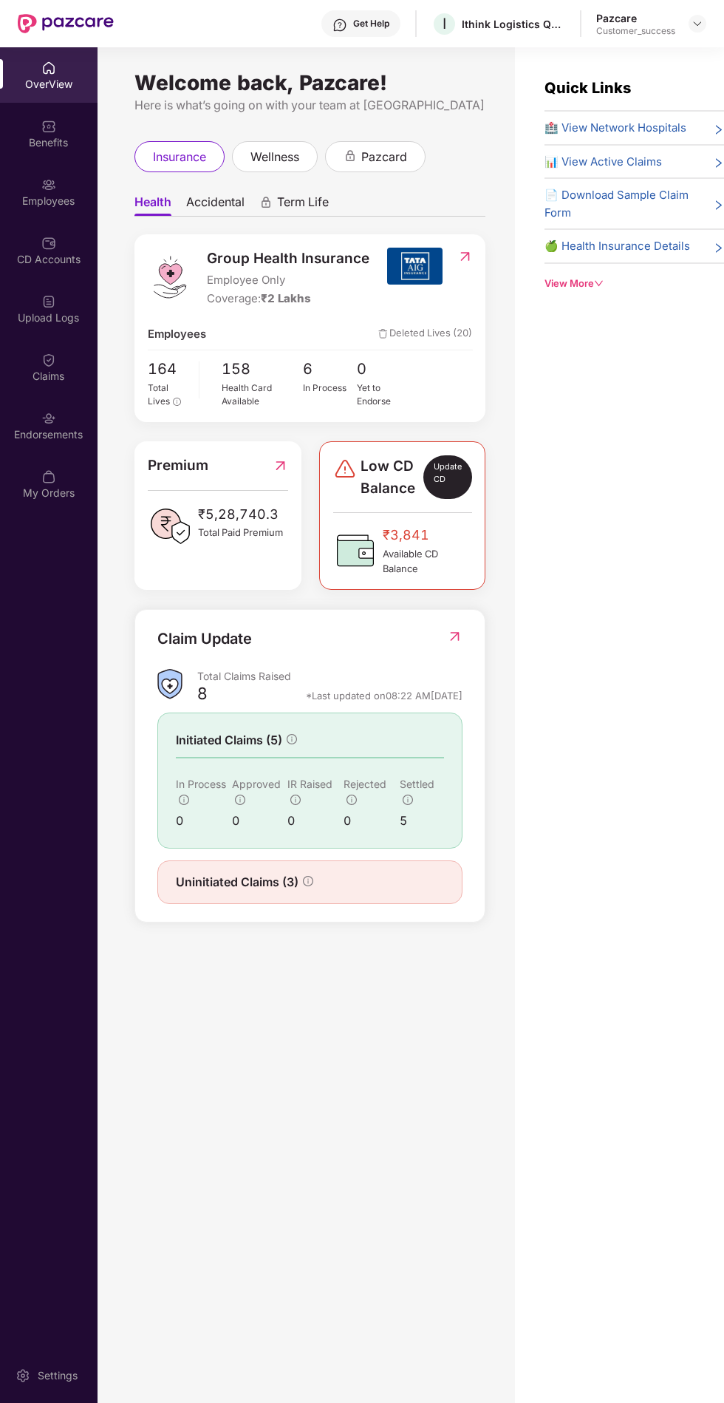
click at [42, 374] on div "Claims" at bounding box center [49, 376] width 98 height 15
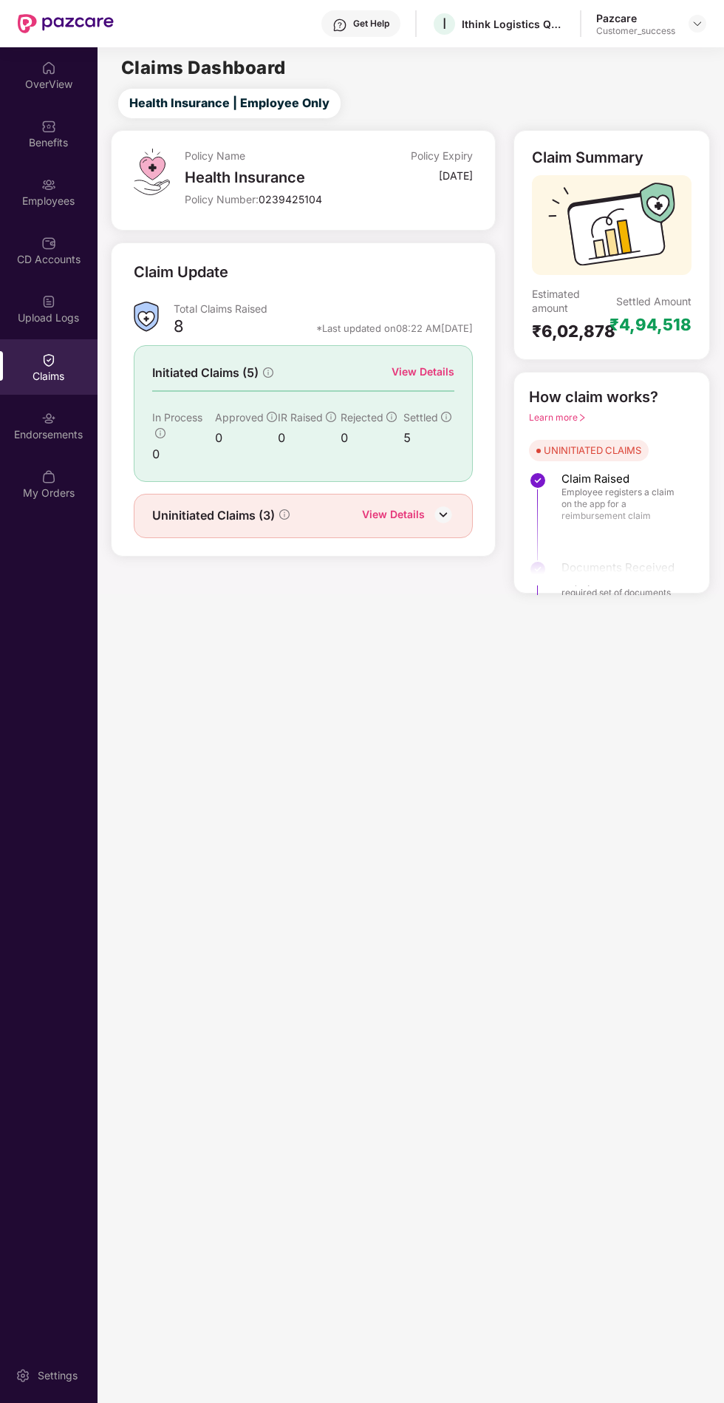
click at [409, 518] on div "View Details" at bounding box center [393, 515] width 63 height 19
